Goal: Transaction & Acquisition: Purchase product/service

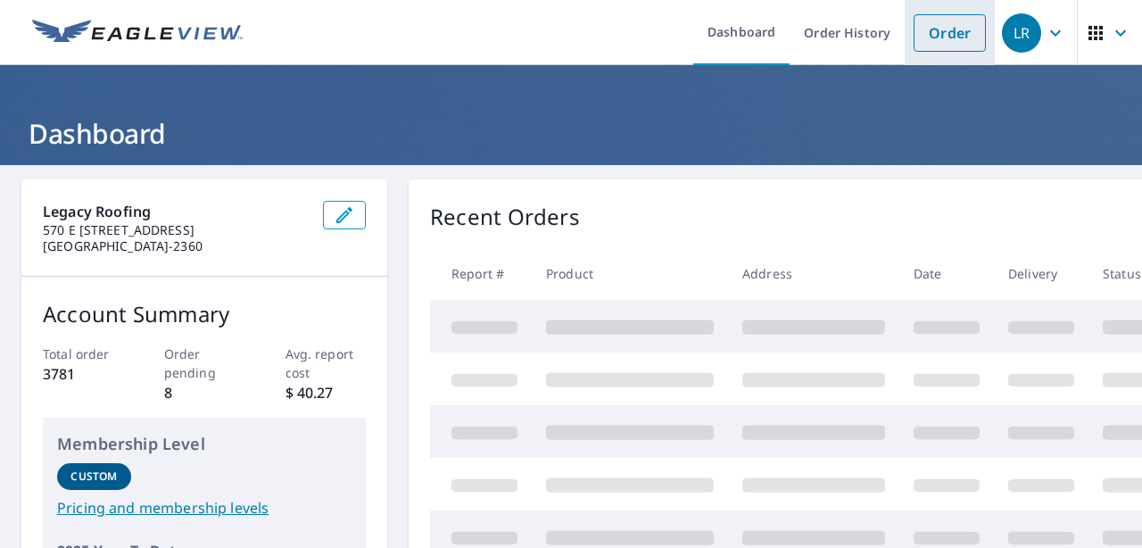
click at [929, 37] on link "Order" at bounding box center [949, 32] width 72 height 37
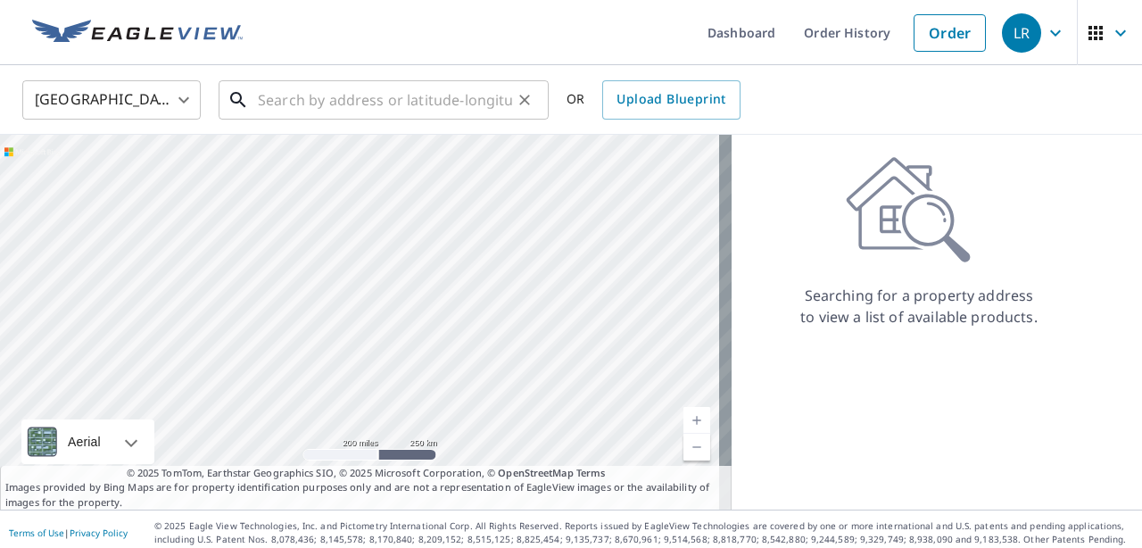
click at [285, 103] on input "text" at bounding box center [385, 100] width 254 height 50
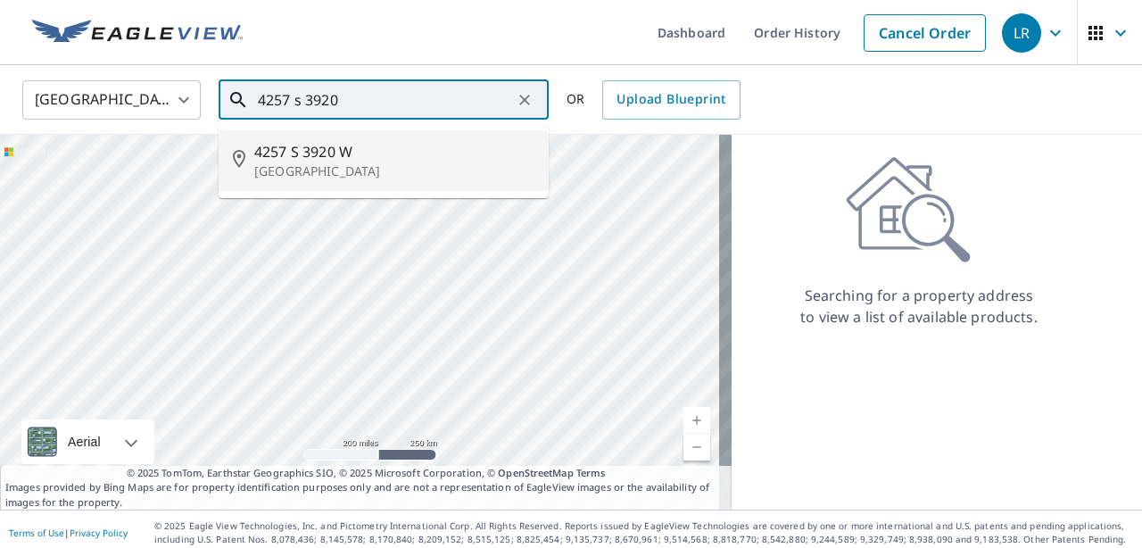
click at [342, 187] on li "[STREET_ADDRESS]" at bounding box center [384, 160] width 330 height 61
type input "[STREET_ADDRESS]"
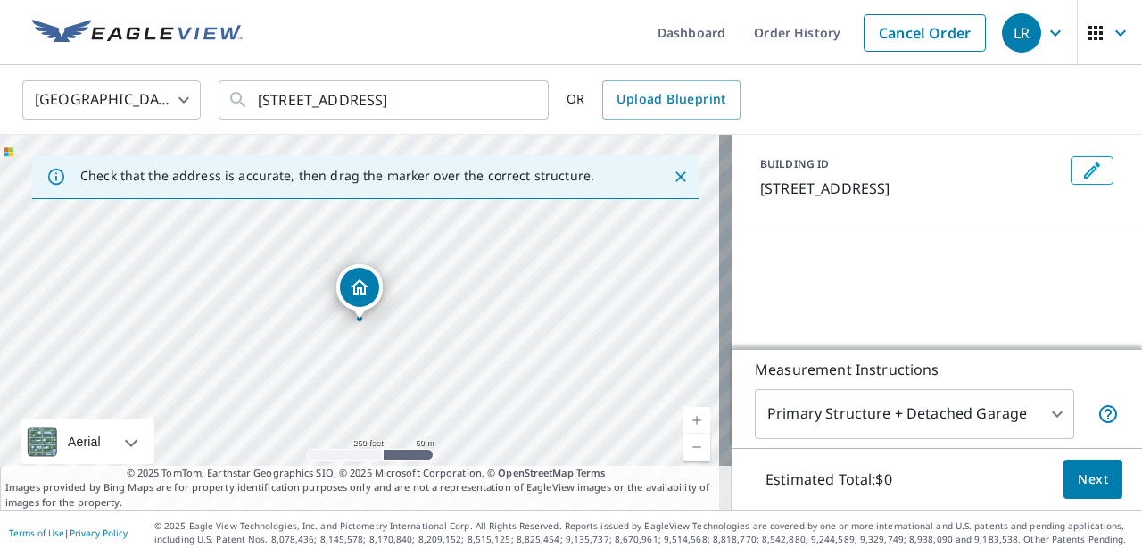
scroll to position [127, 0]
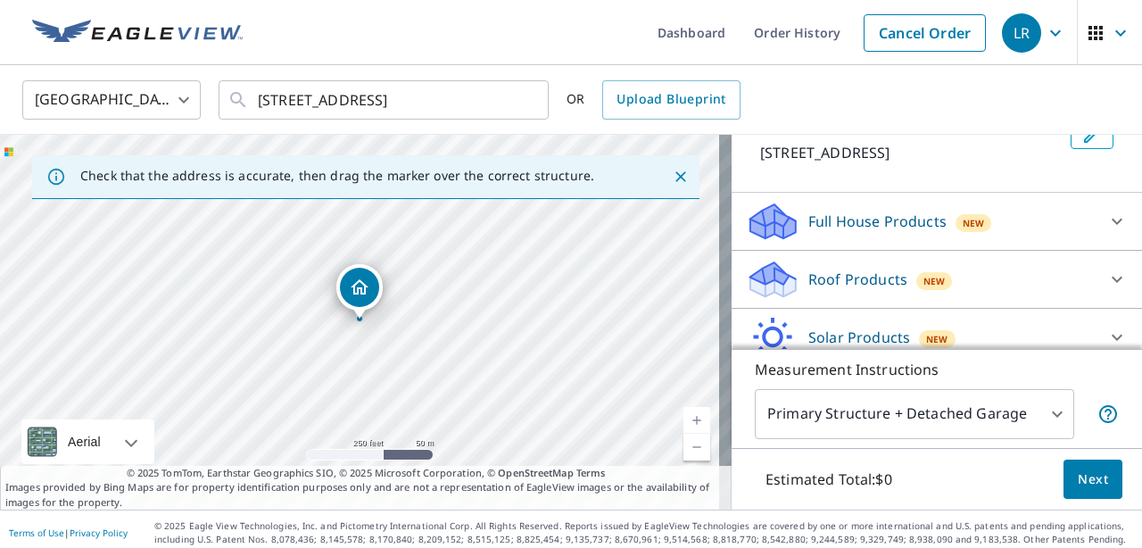
click at [1106, 280] on icon at bounding box center [1116, 279] width 21 height 21
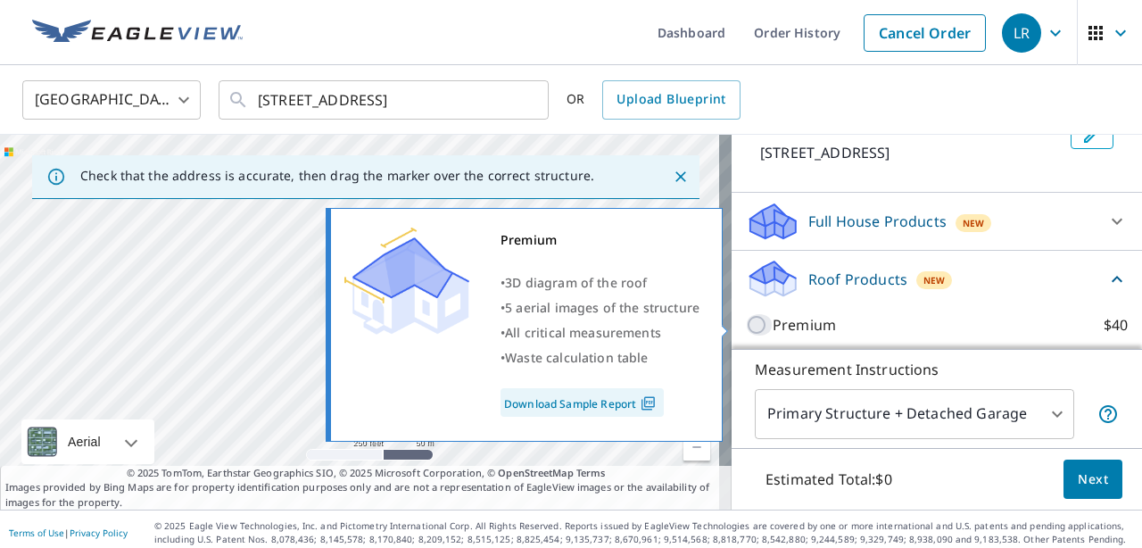
click at [746, 324] on input "Premium $40" at bounding box center [759, 324] width 27 height 21
checkbox input "true"
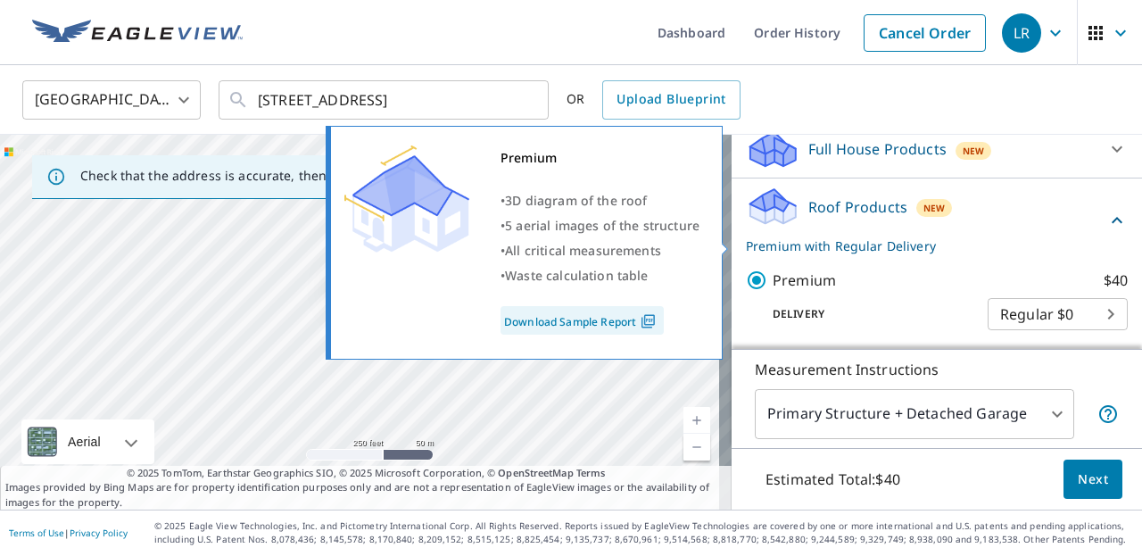
scroll to position [236, 0]
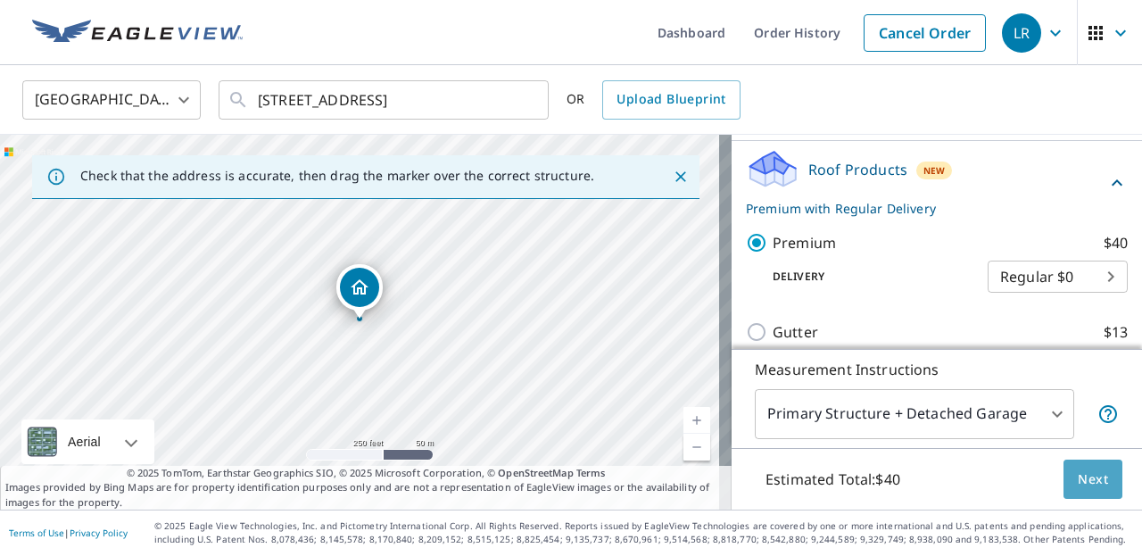
click at [1079, 493] on button "Next" at bounding box center [1092, 479] width 59 height 40
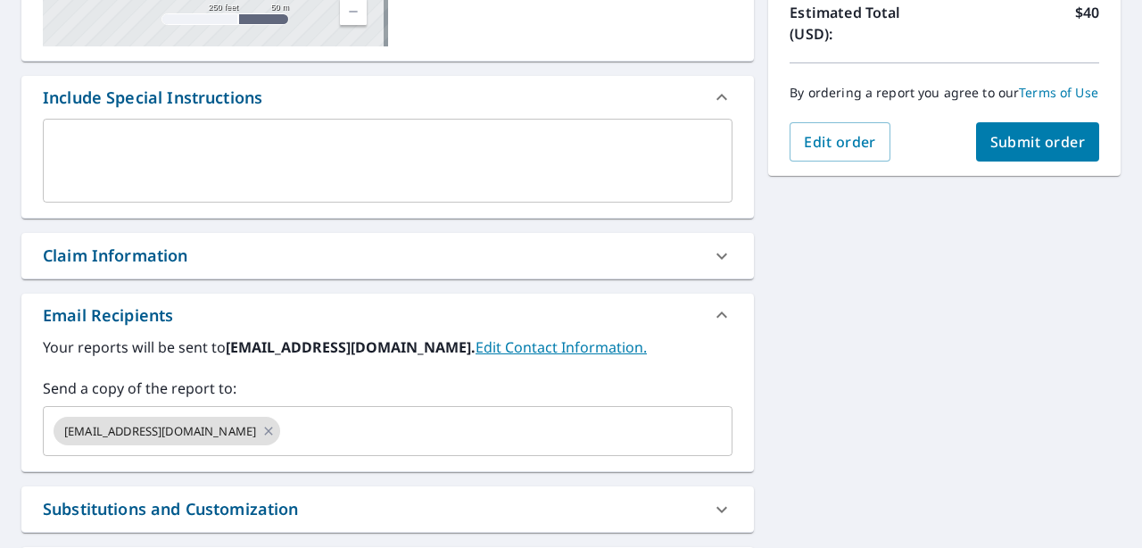
scroll to position [550, 0]
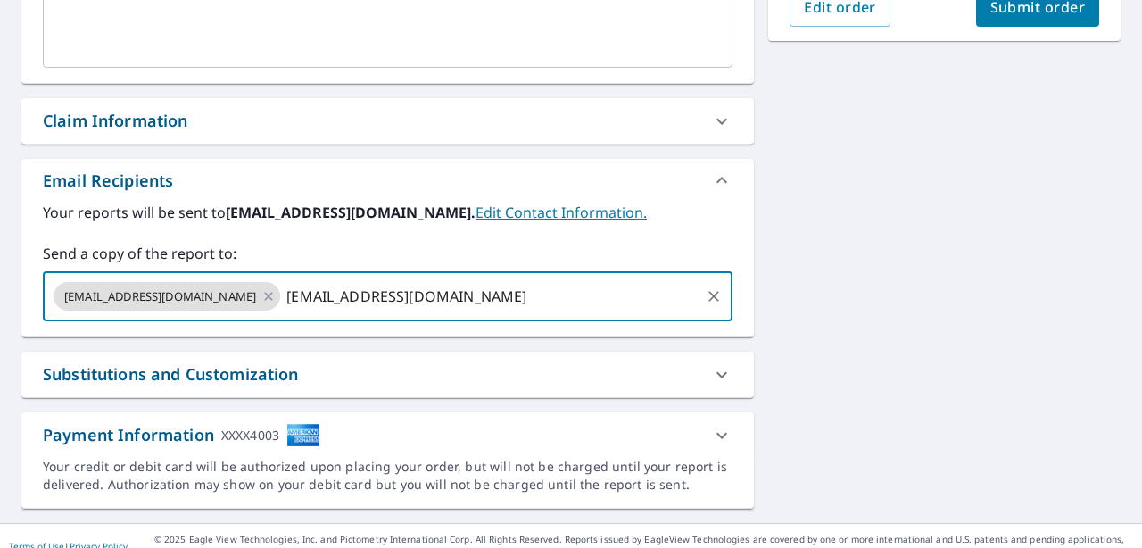
type input "[EMAIL_ADDRESS][DOMAIN_NAME]"
click at [936, 326] on div "4257 S [STREET_ADDRESS][GEOGRAPHIC_DATA] A standard road map Aerial A detailed …" at bounding box center [571, 69] width 1142 height 907
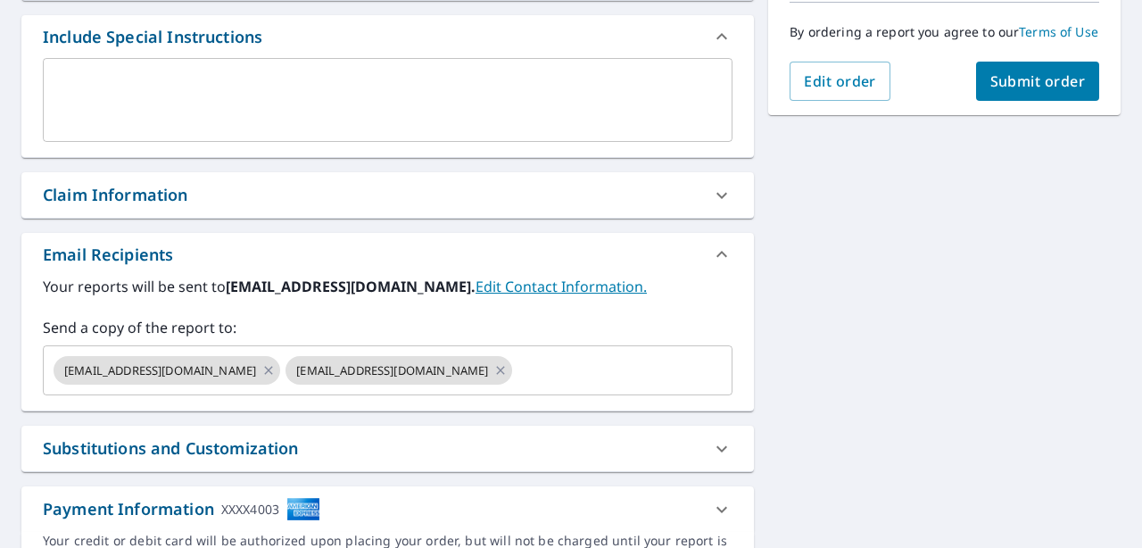
scroll to position [393, 0]
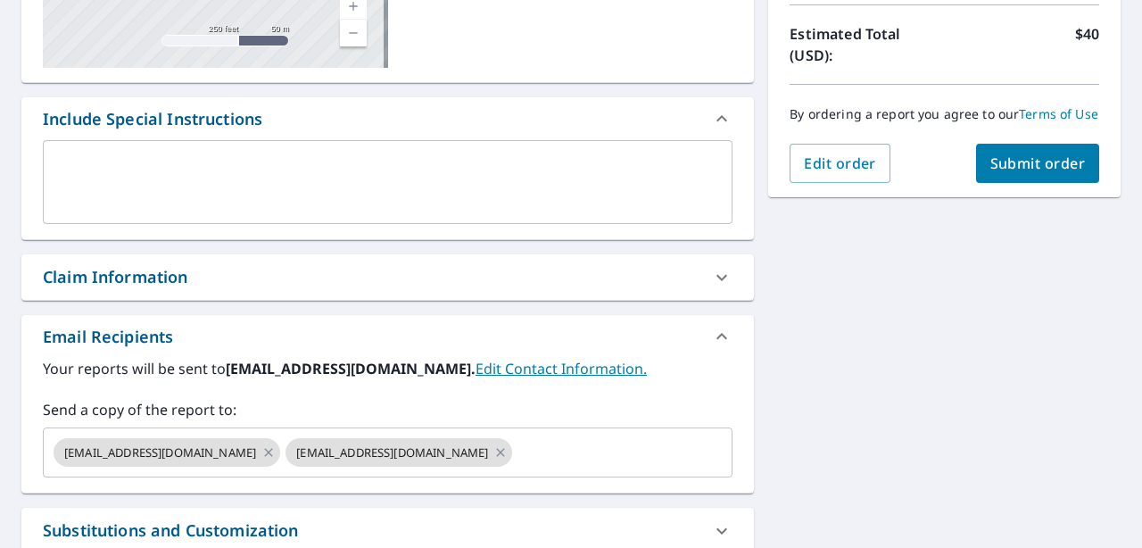
click at [1044, 173] on span "Submit order" at bounding box center [1037, 163] width 95 height 20
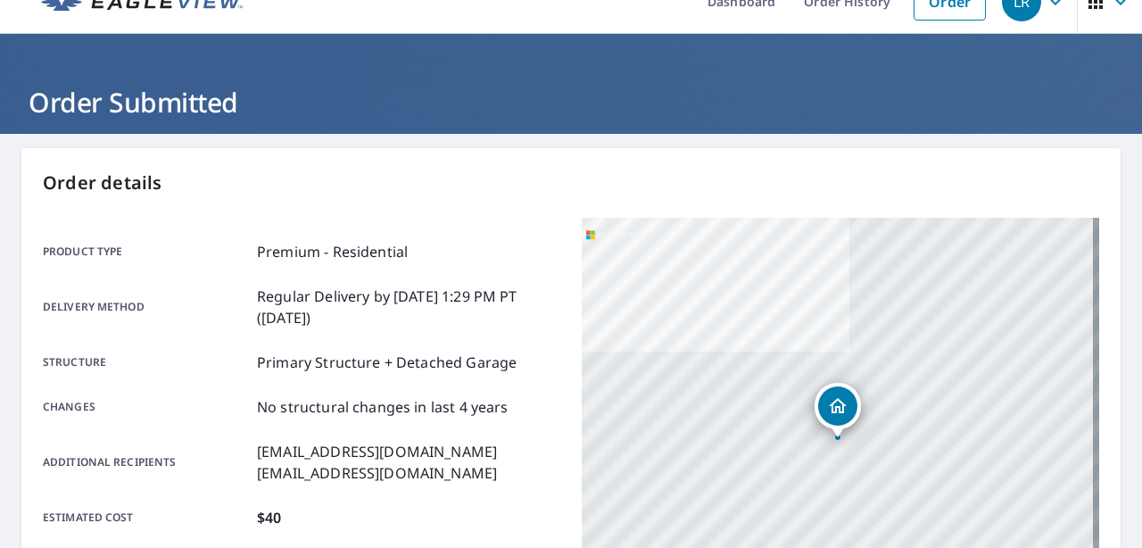
scroll to position [2, 0]
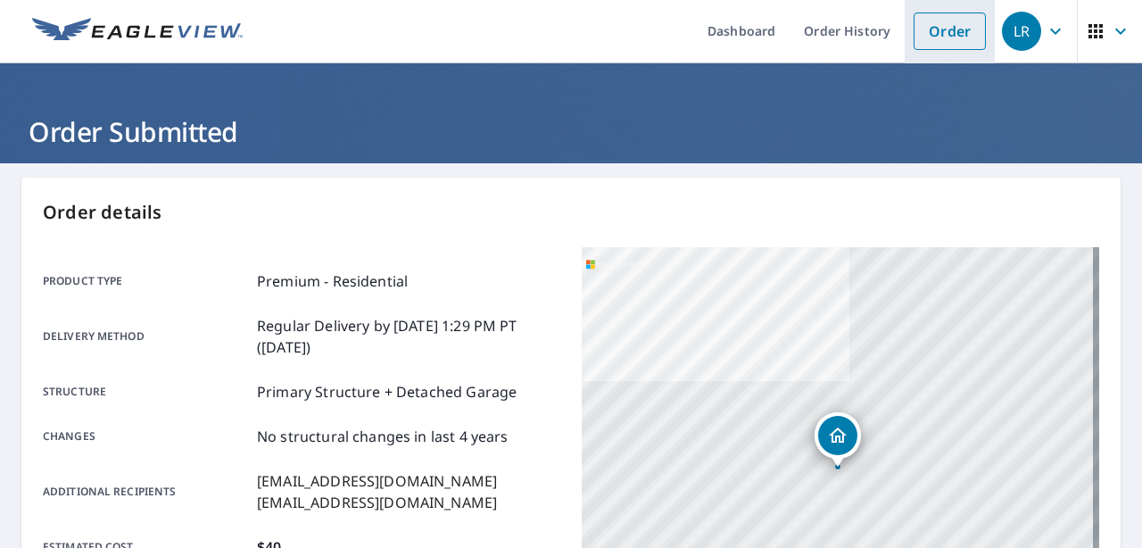
click at [924, 44] on link "Order" at bounding box center [949, 30] width 72 height 37
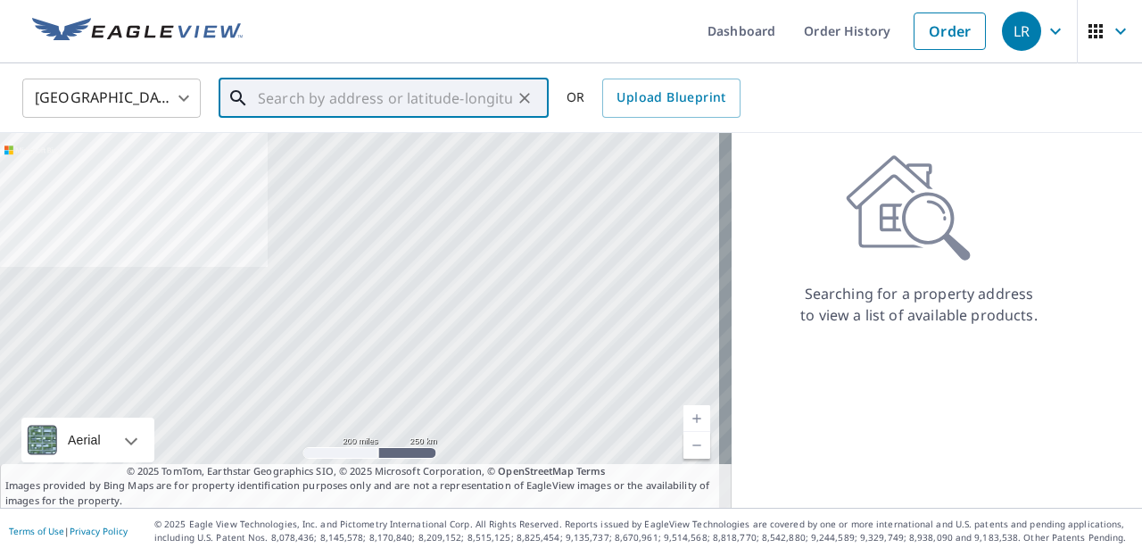
click at [402, 100] on input "text" at bounding box center [385, 98] width 254 height 50
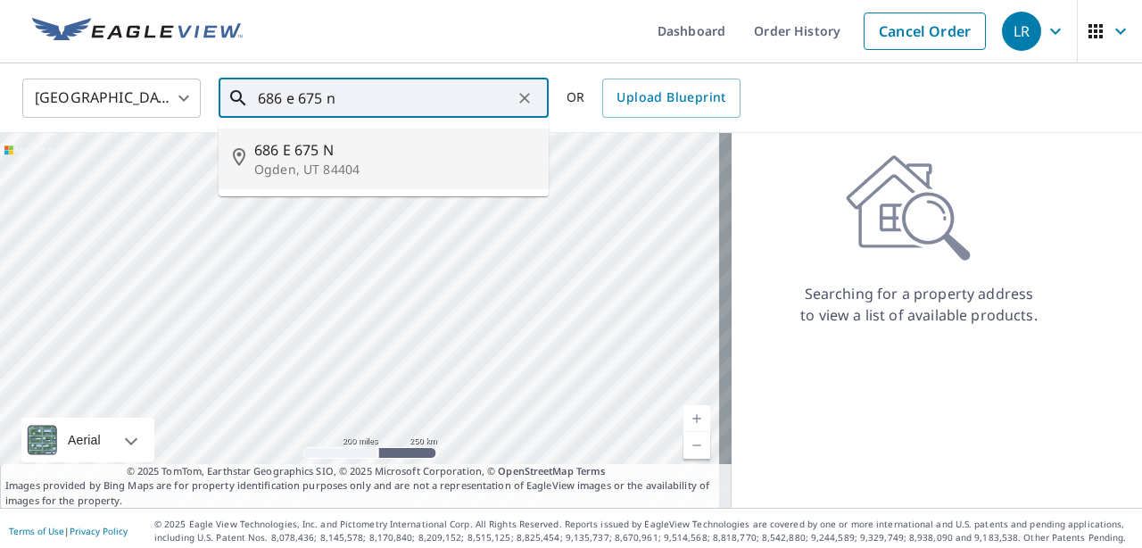
click at [324, 171] on p "Ogden, UT 84404" at bounding box center [394, 170] width 280 height 18
type input "[STREET_ADDRESS]"
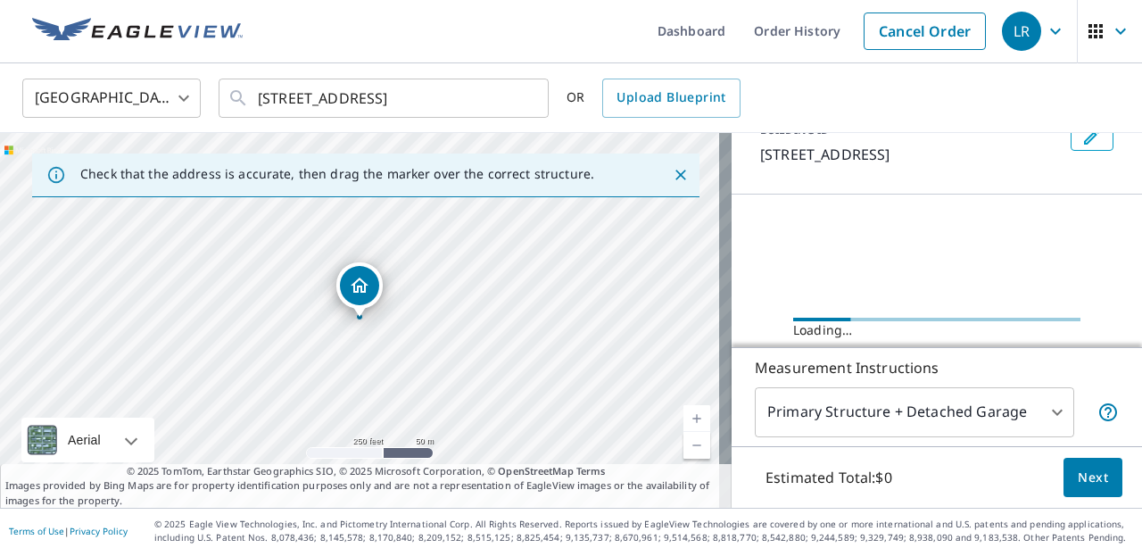
scroll to position [145, 0]
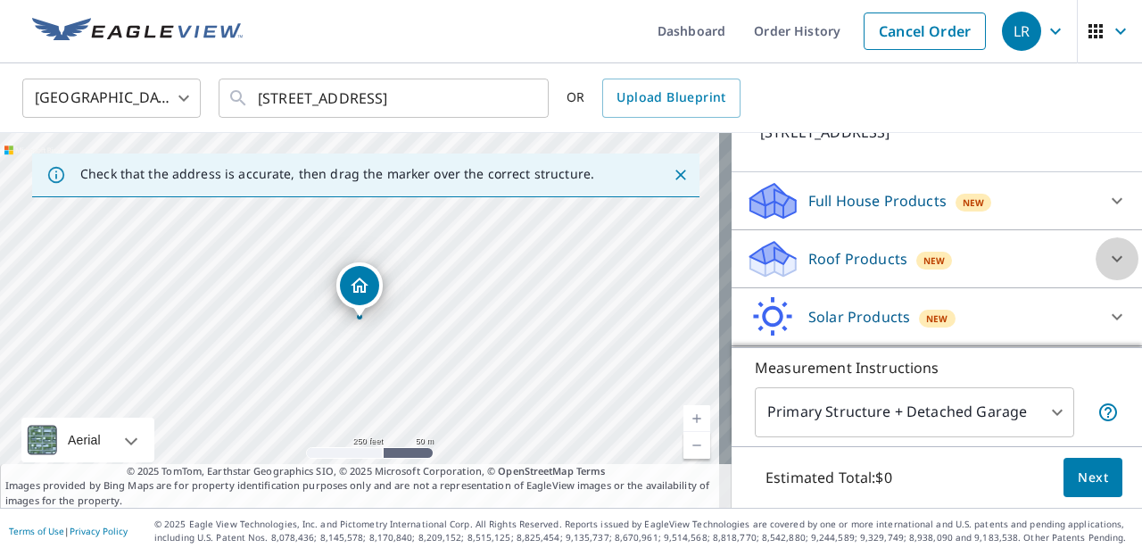
click at [1112, 259] on icon at bounding box center [1117, 259] width 11 height 6
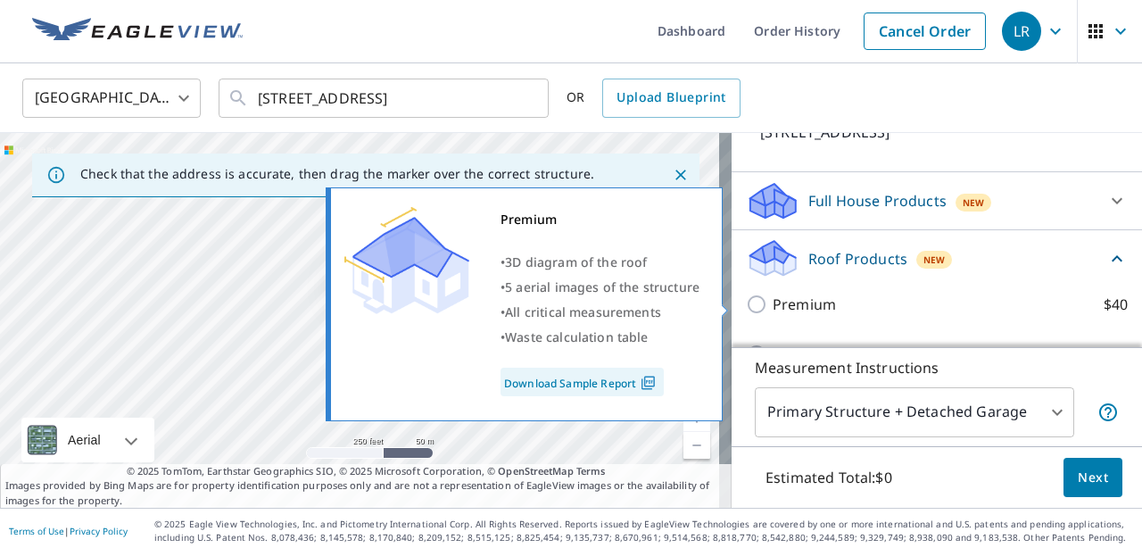
click at [747, 303] on input "Premium $40" at bounding box center [759, 303] width 27 height 21
checkbox input "true"
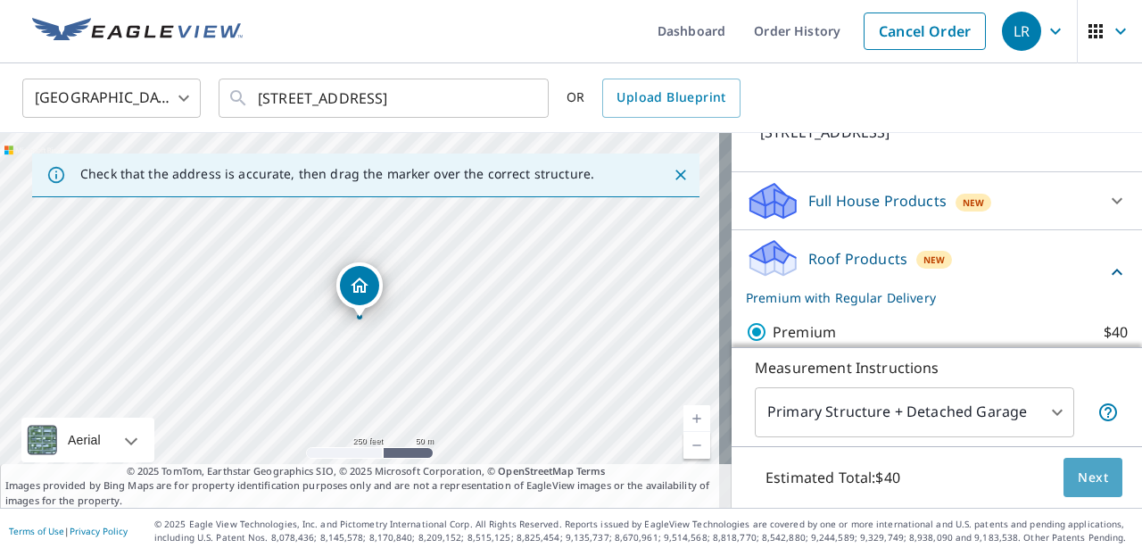
click at [1095, 489] on button "Next" at bounding box center [1092, 478] width 59 height 40
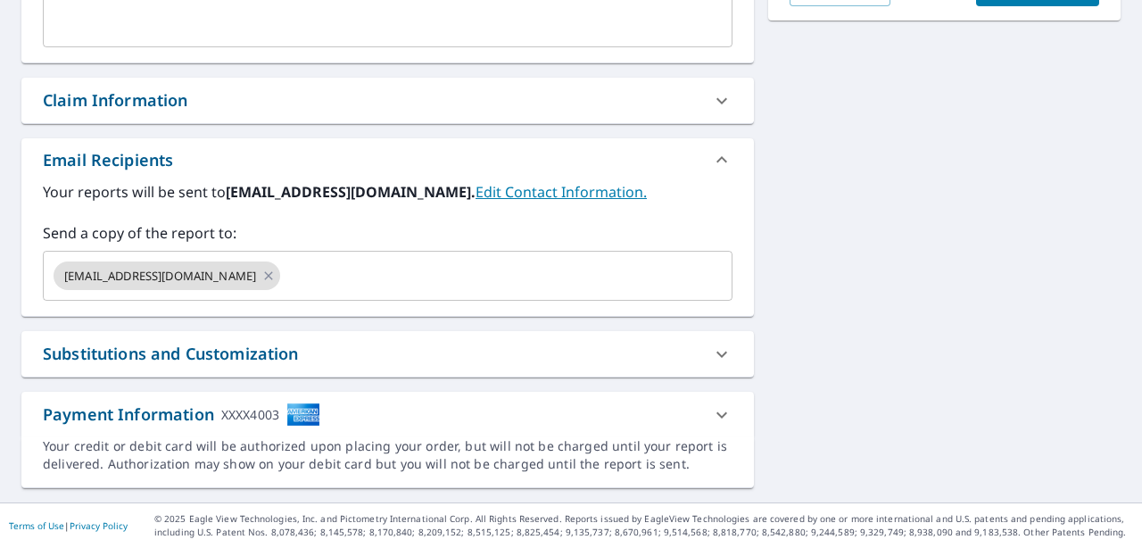
scroll to position [570, 0]
click at [350, 293] on div "[EMAIL_ADDRESS][DOMAIN_NAME] ​" at bounding box center [388, 276] width 690 height 50
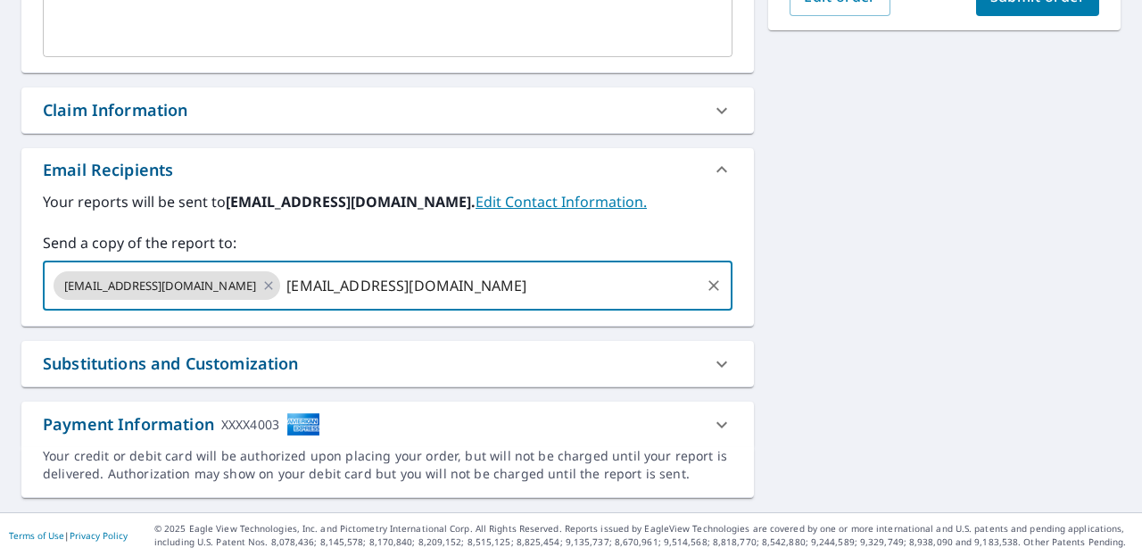
scroll to position [531, 0]
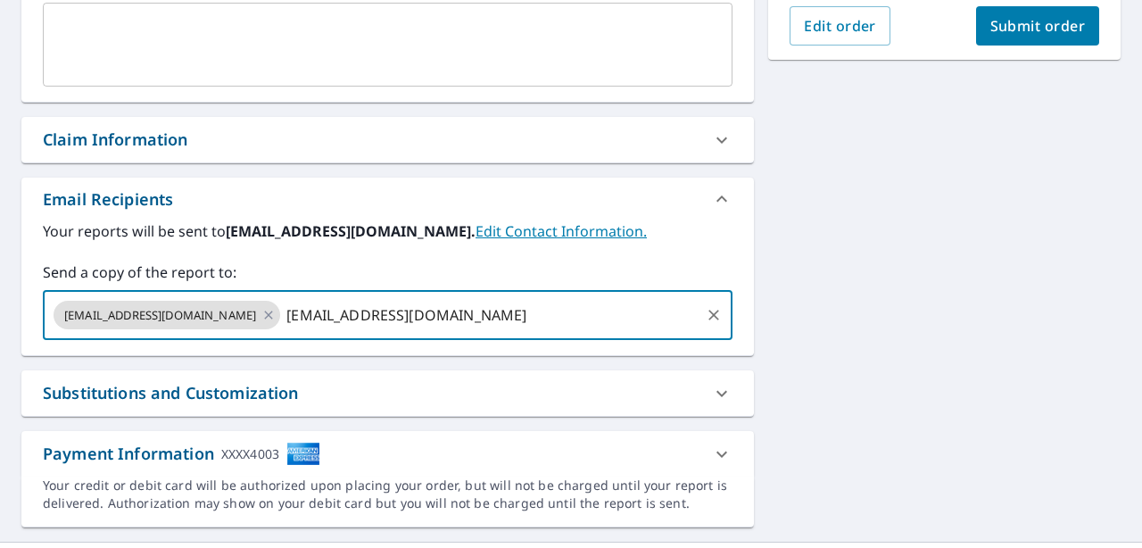
type input "[EMAIL_ADDRESS][DOMAIN_NAME]"
click at [1034, 36] on span "Submit order" at bounding box center [1037, 26] width 95 height 20
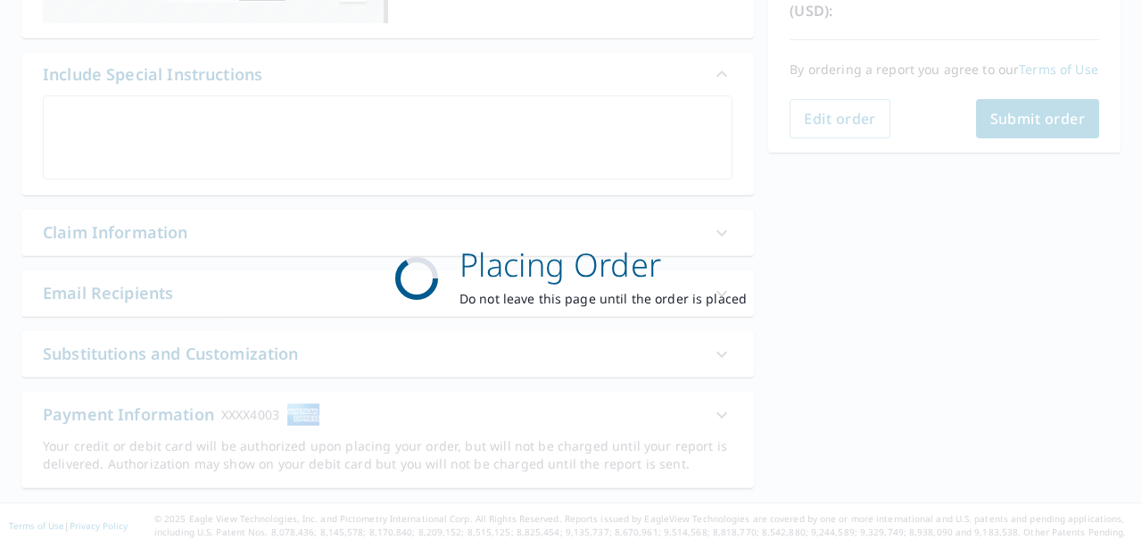
scroll to position [438, 0]
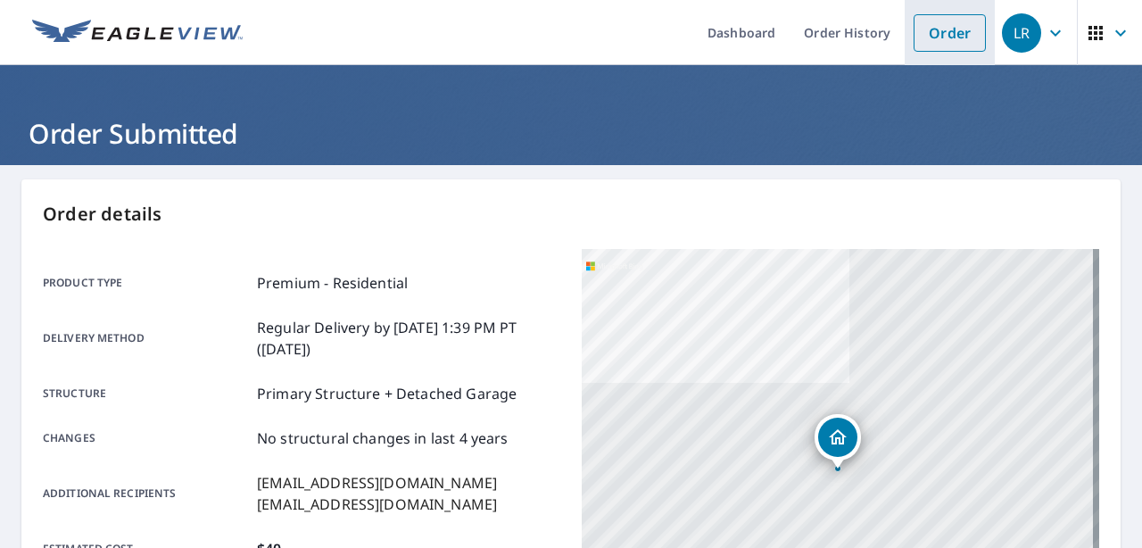
click at [924, 37] on link "Order" at bounding box center [949, 32] width 72 height 37
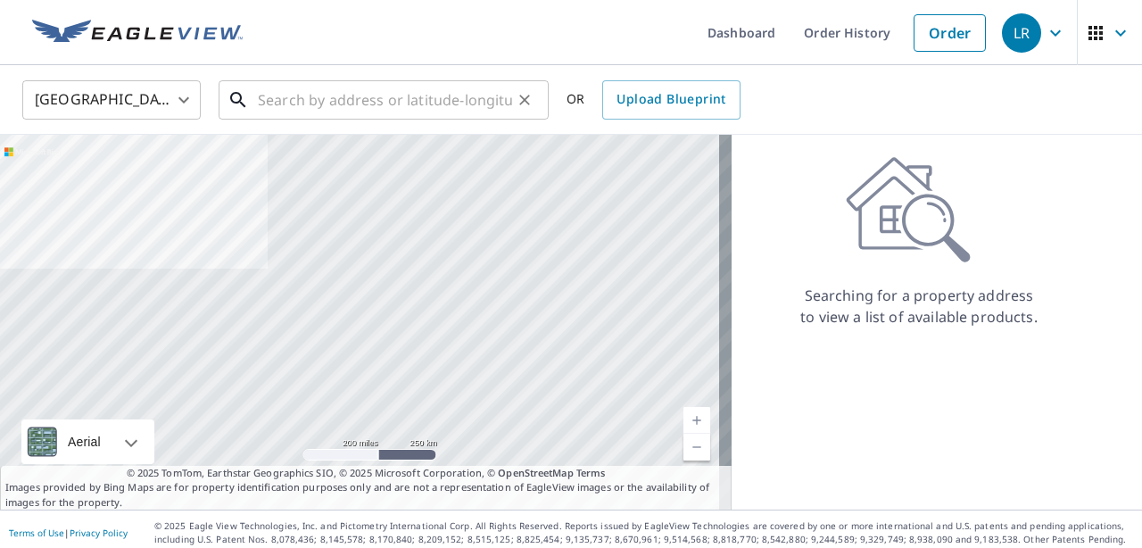
click at [346, 96] on input "text" at bounding box center [385, 100] width 254 height 50
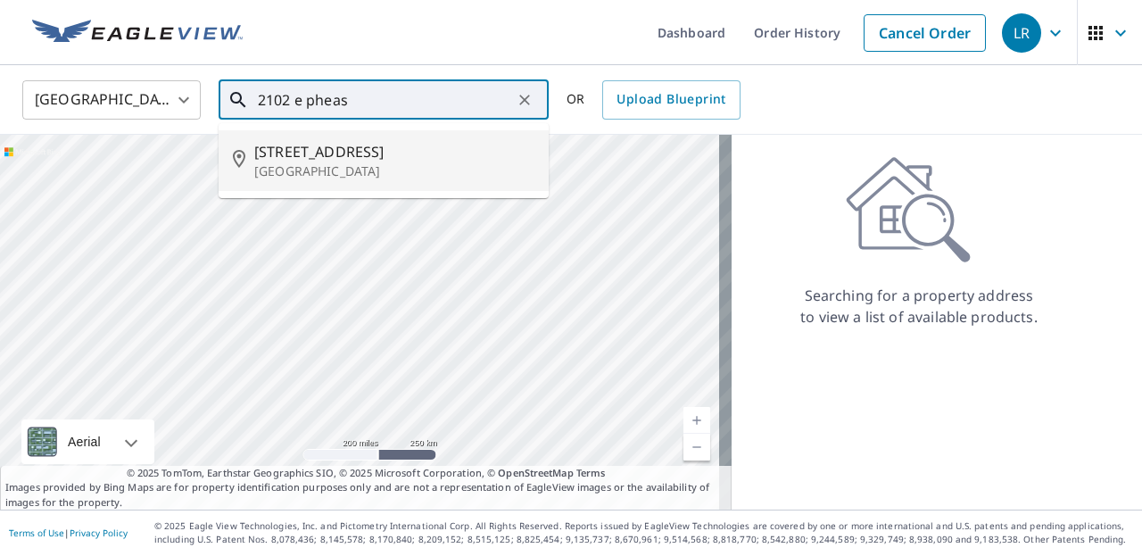
click at [351, 169] on p "[GEOGRAPHIC_DATA]" at bounding box center [394, 171] width 280 height 18
type input "[STREET_ADDRESS]"
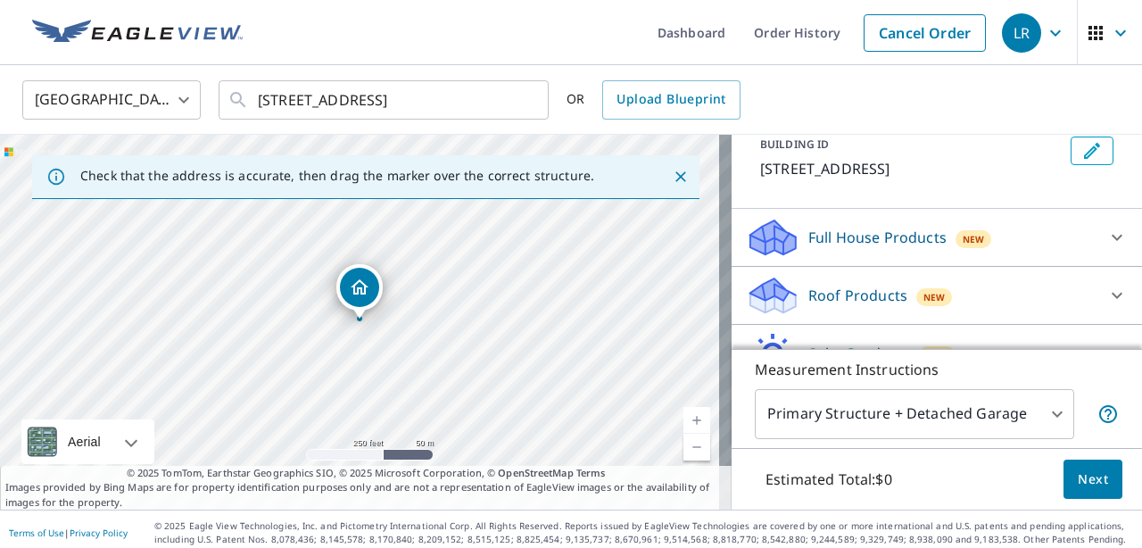
scroll to position [114, 0]
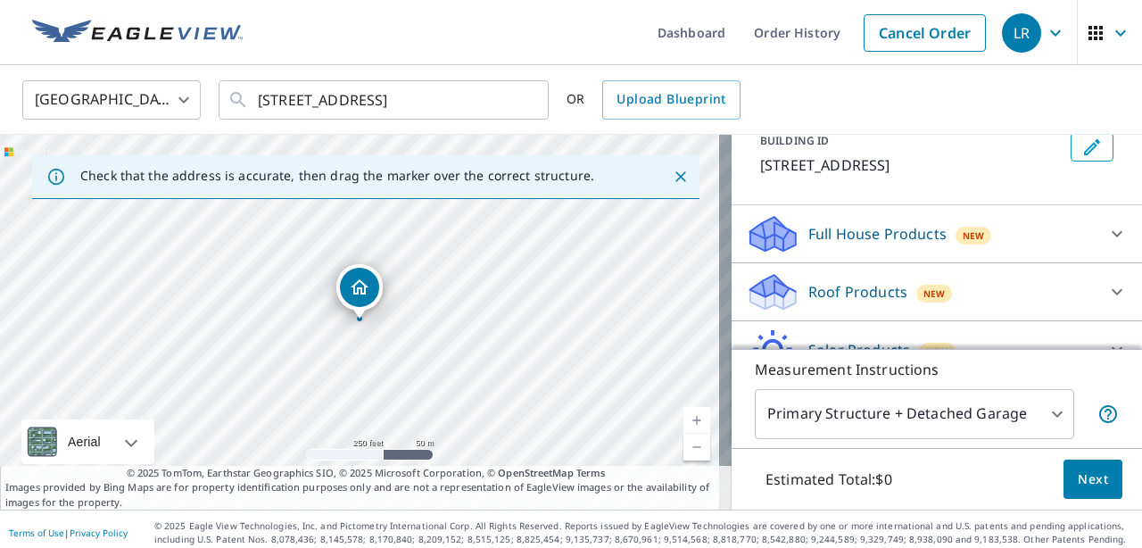
click at [1106, 292] on icon at bounding box center [1116, 291] width 21 height 21
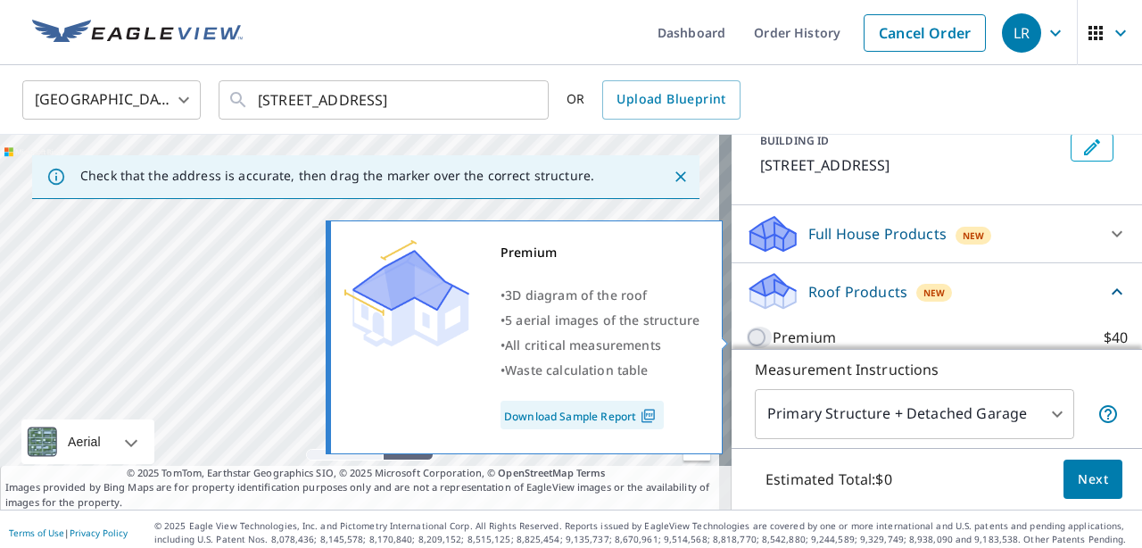
click at [746, 339] on input "Premium $40" at bounding box center [759, 336] width 27 height 21
checkbox input "true"
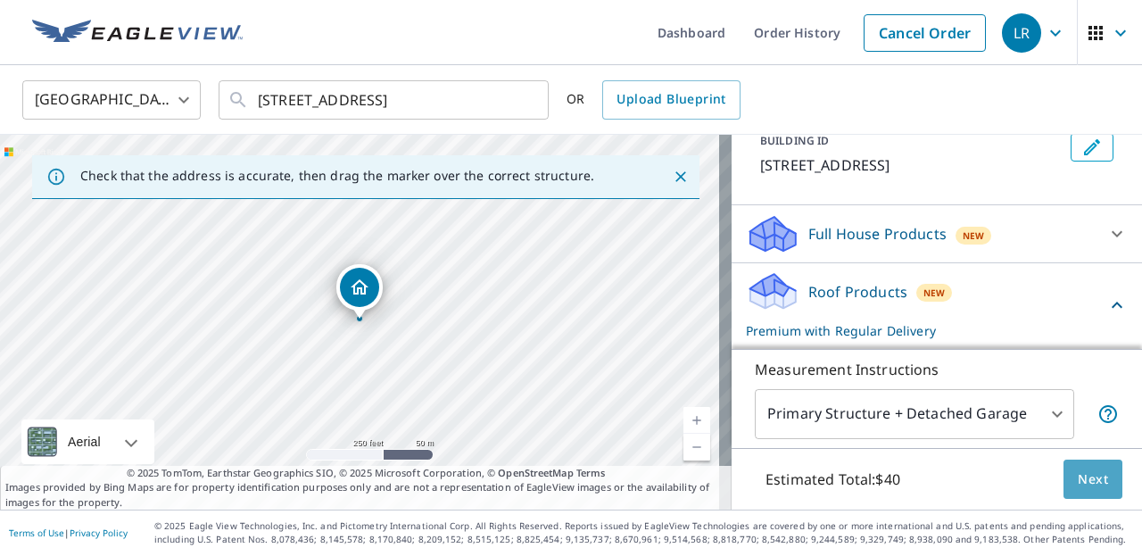
click at [1078, 483] on span "Next" at bounding box center [1093, 479] width 30 height 22
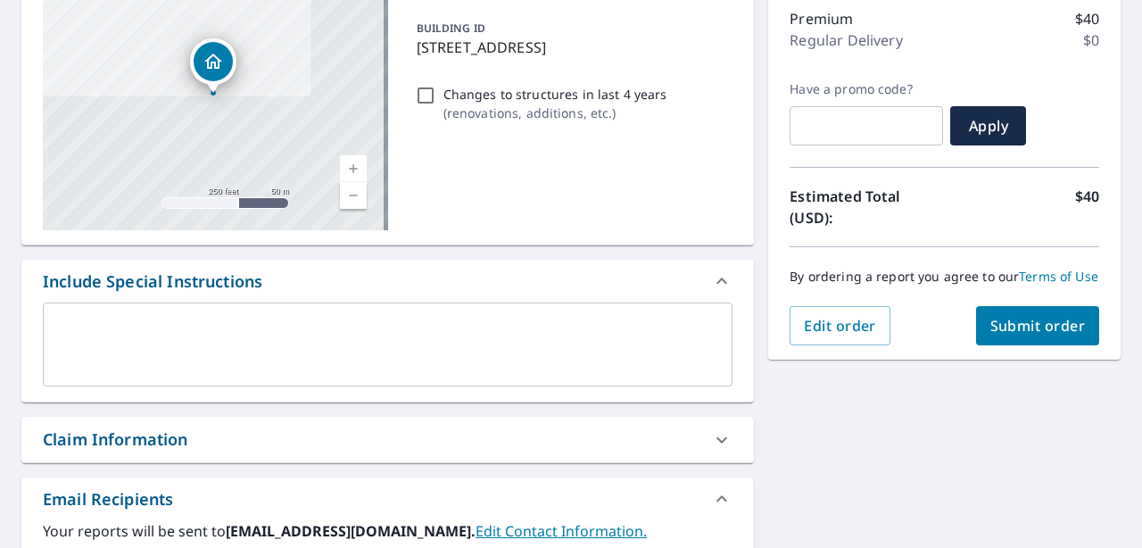
scroll to position [336, 0]
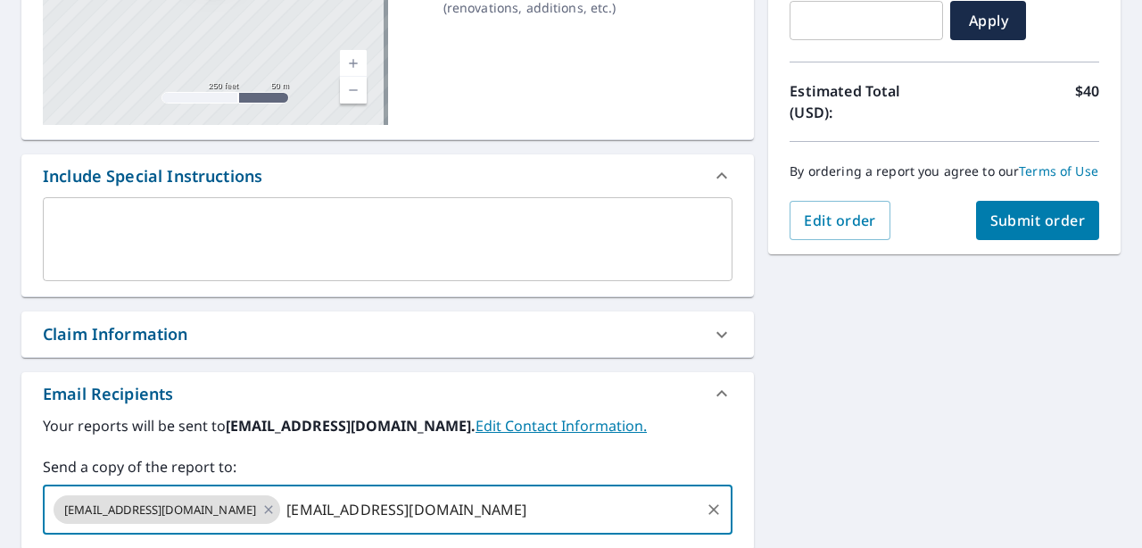
type input "[EMAIL_ADDRESS][DOMAIN_NAME]"
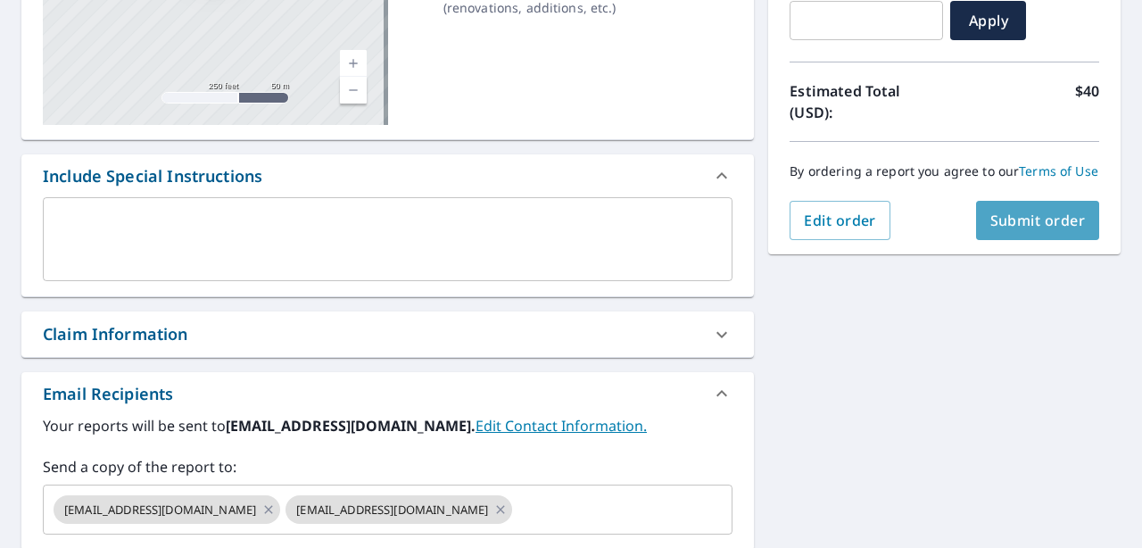
click at [1000, 230] on span "Submit order" at bounding box center [1037, 221] width 95 height 20
